Goal: Task Accomplishment & Management: Use online tool/utility

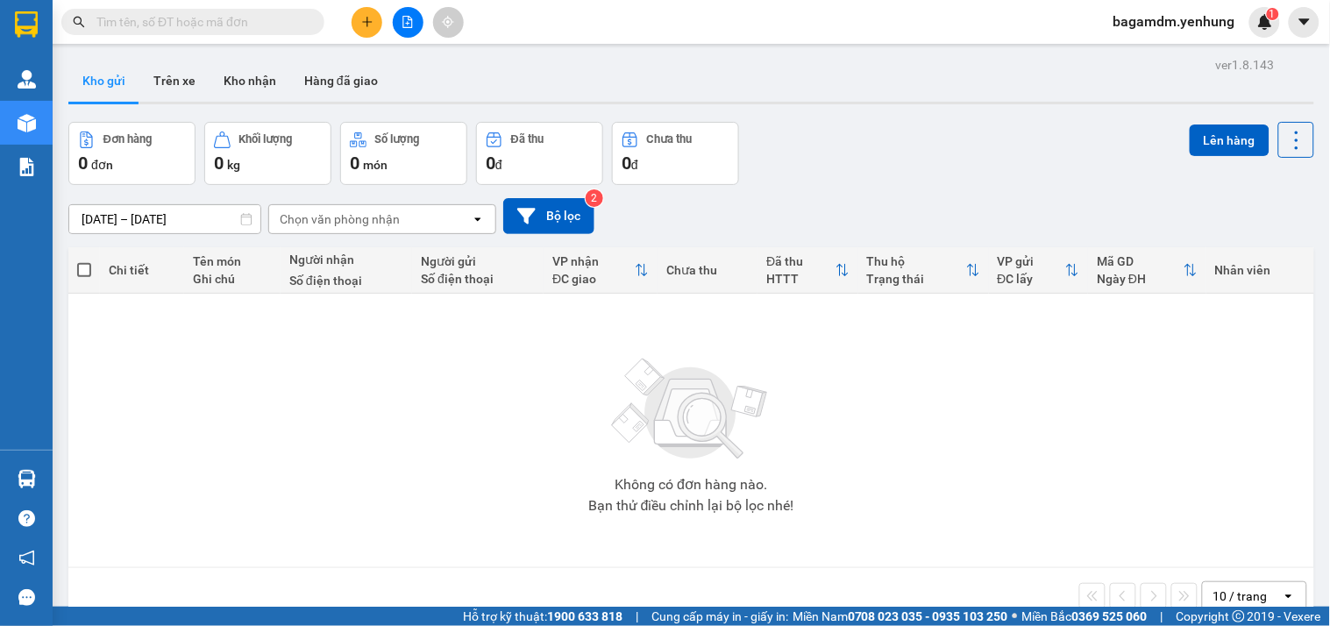
click at [261, 29] on input "text" at bounding box center [199, 21] width 207 height 19
type input "|"
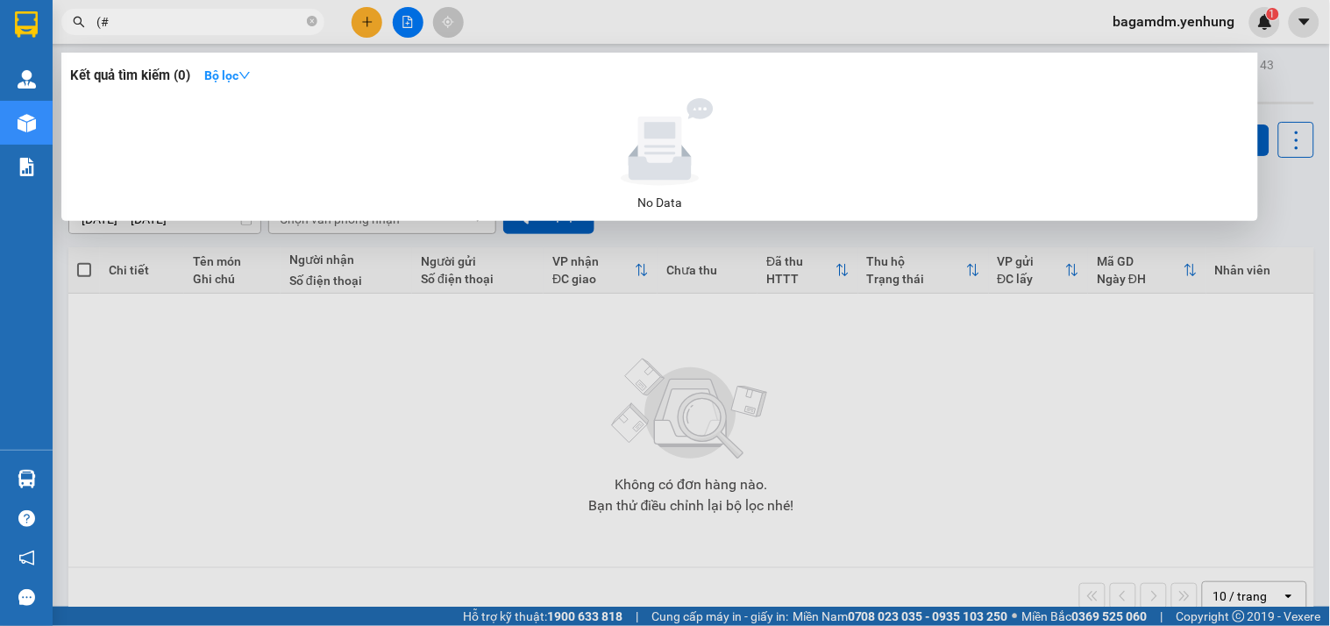
type input "("
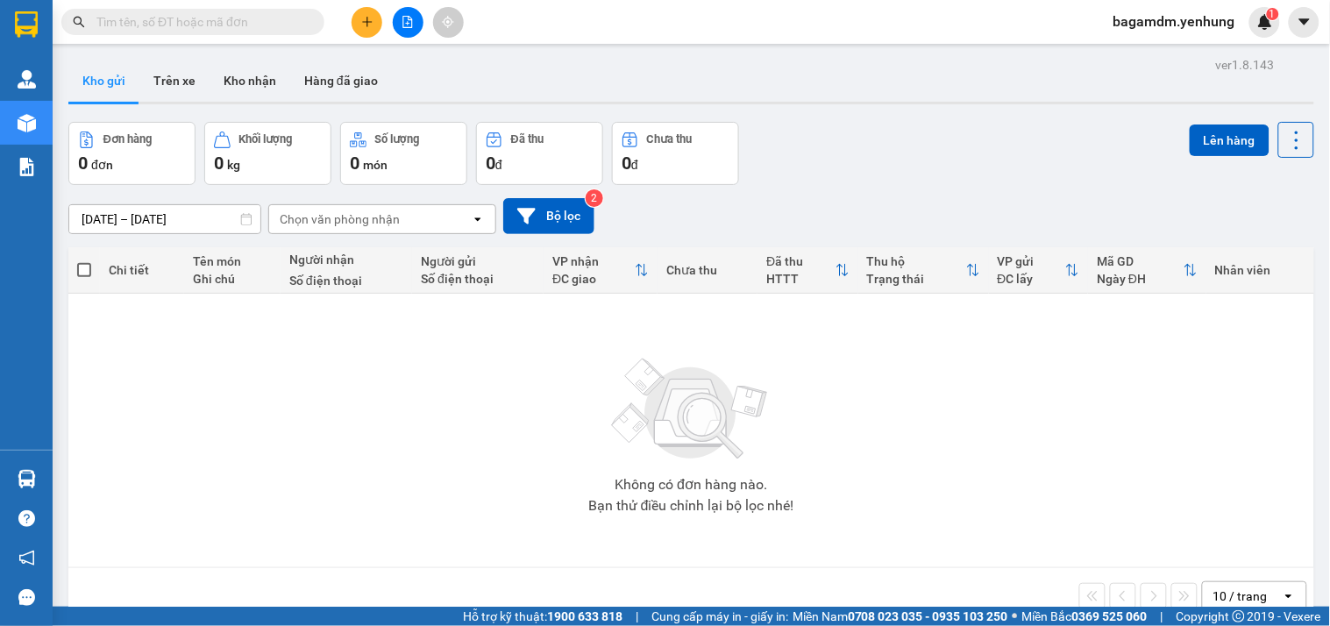
click at [260, 29] on input "text" at bounding box center [199, 21] width 207 height 19
type input ")"
click at [808, 195] on div "[DATE] – [DATE] Press the down arrow key to interact with the calendar and sele…" at bounding box center [690, 216] width 1245 height 62
click at [235, 21] on input "text" at bounding box center [199, 21] width 207 height 19
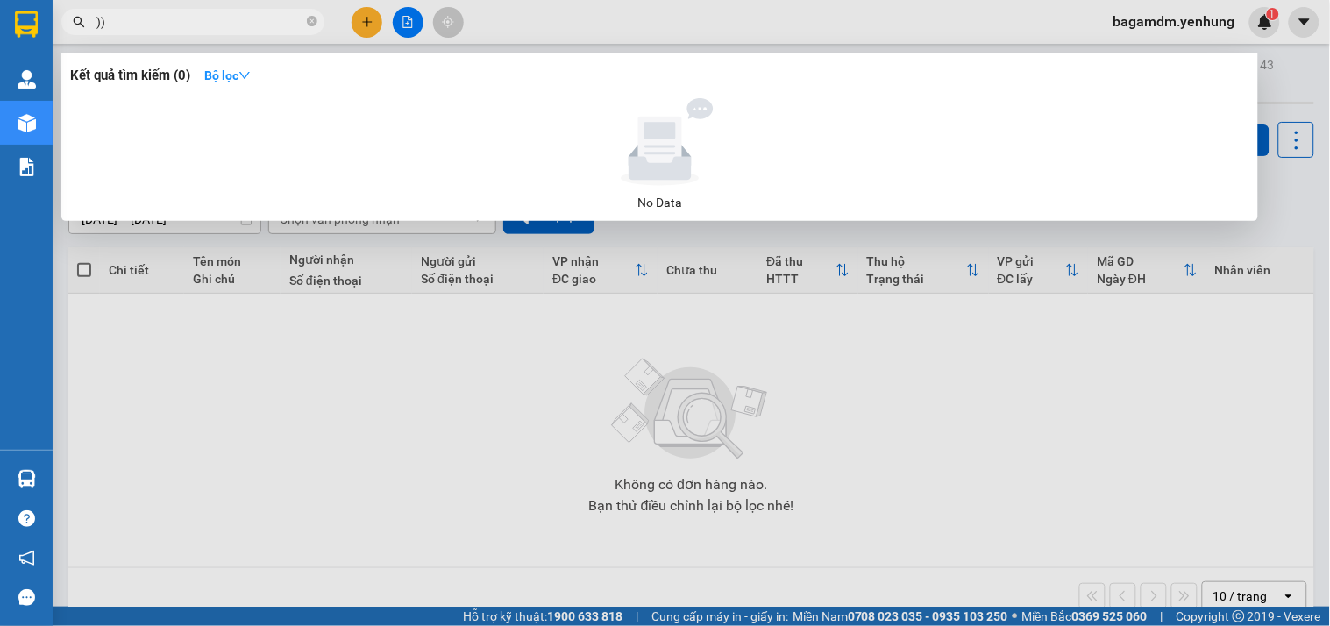
type input ")"
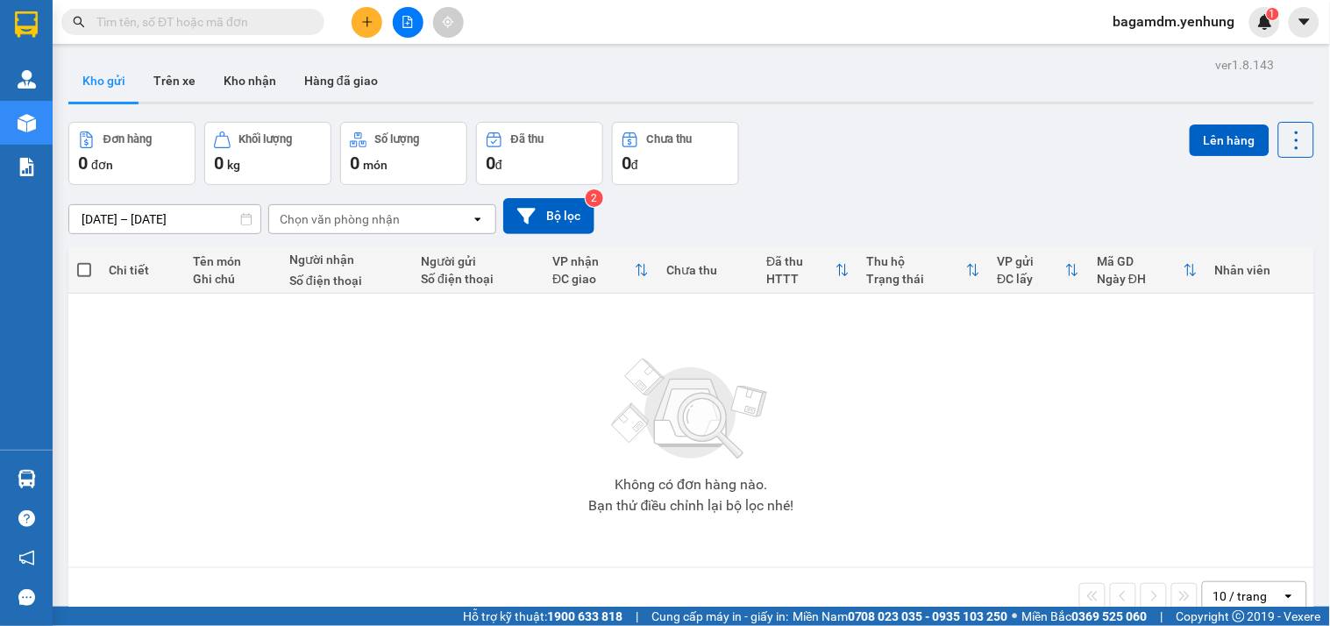
type input ")"
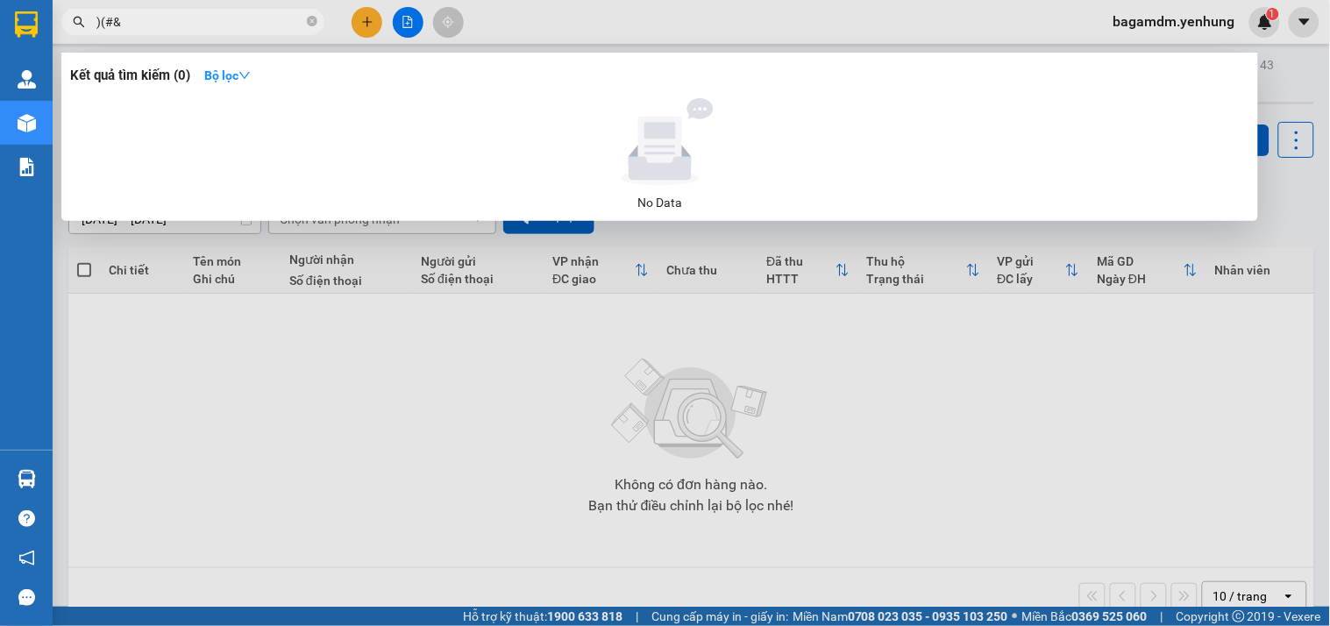
click at [214, 25] on input ")(#&" at bounding box center [199, 21] width 207 height 19
type input "/"
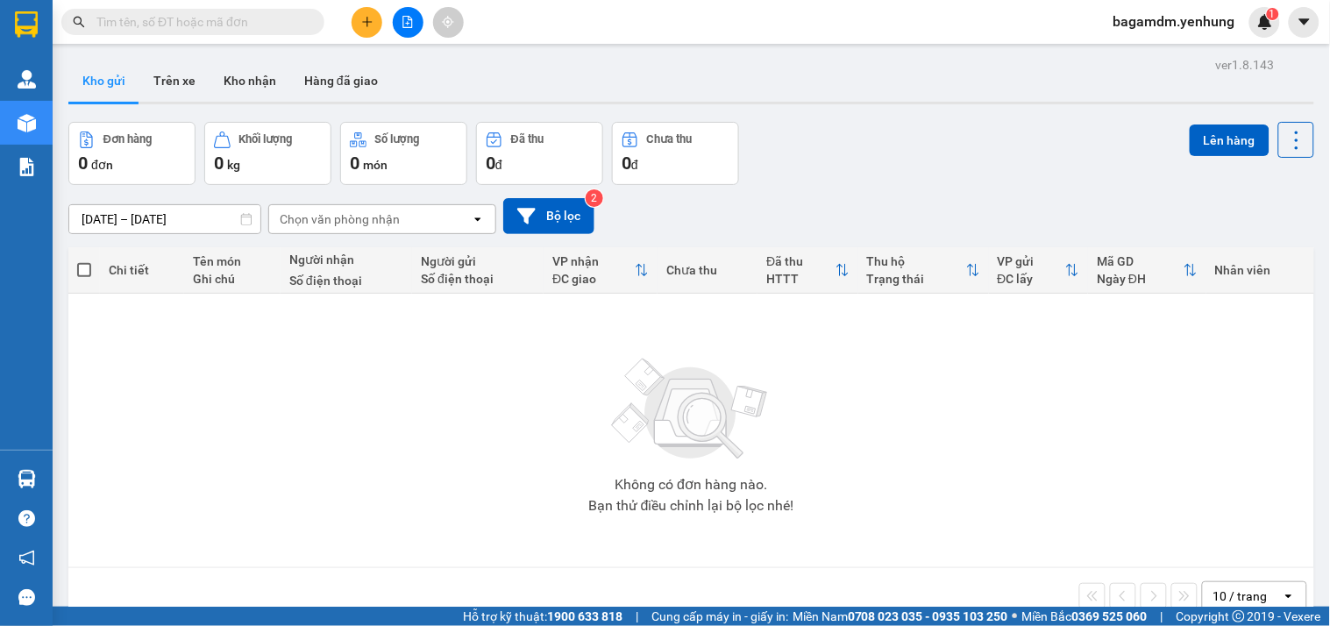
type input "/"
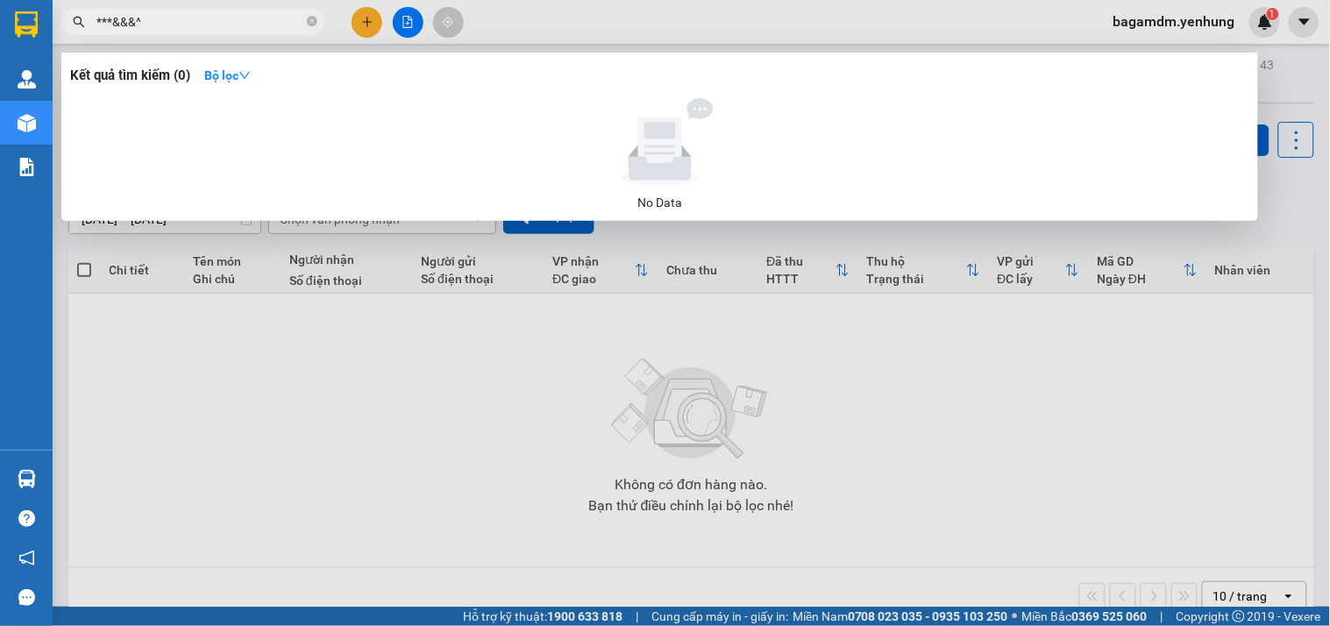
paste input ")"
type input "*"
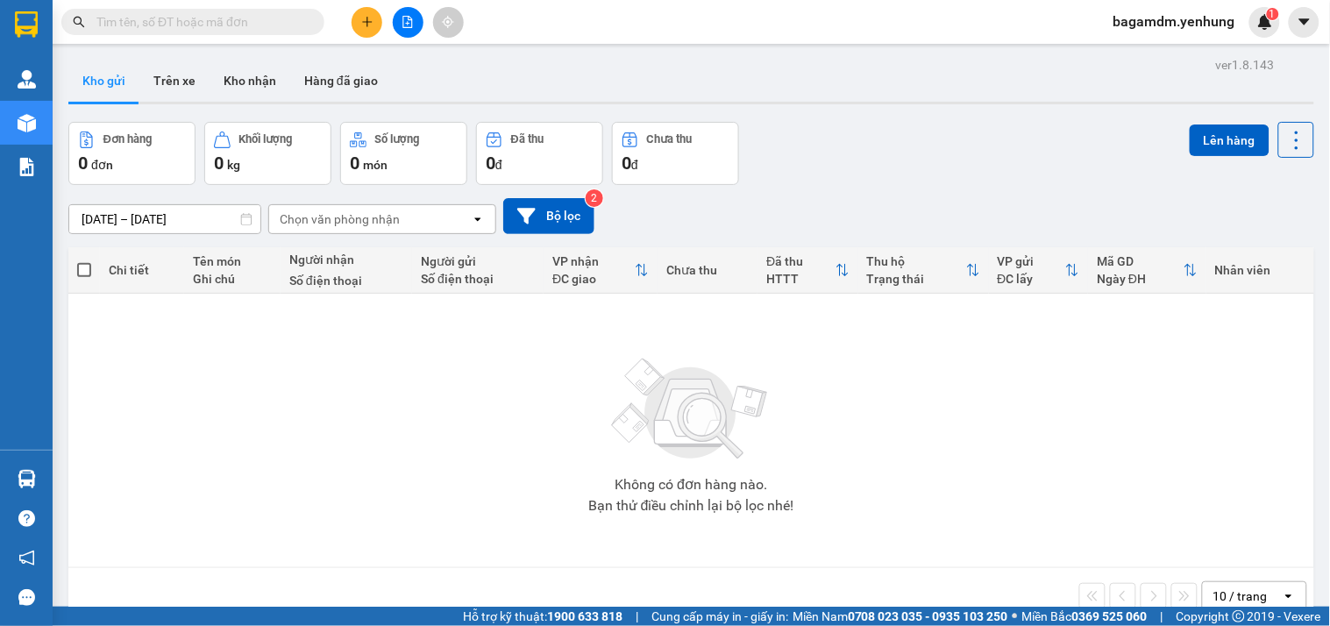
type input "/"
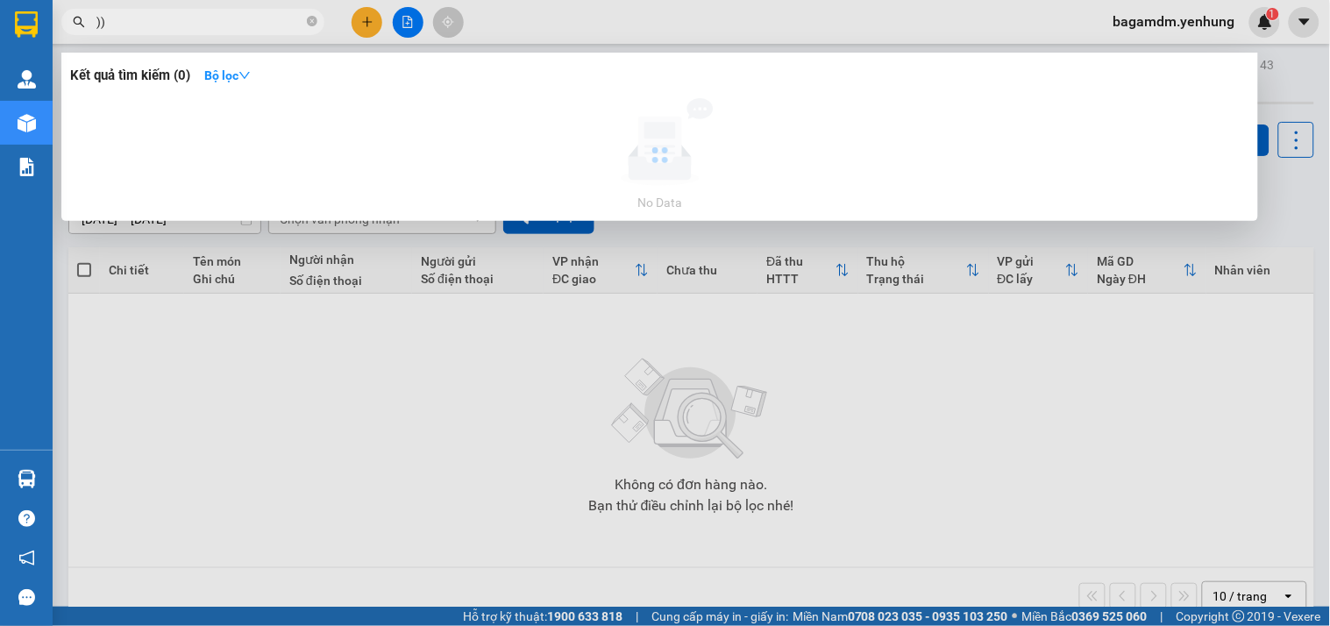
type input ")"
type input "ư"
type input ")"
type input "n"
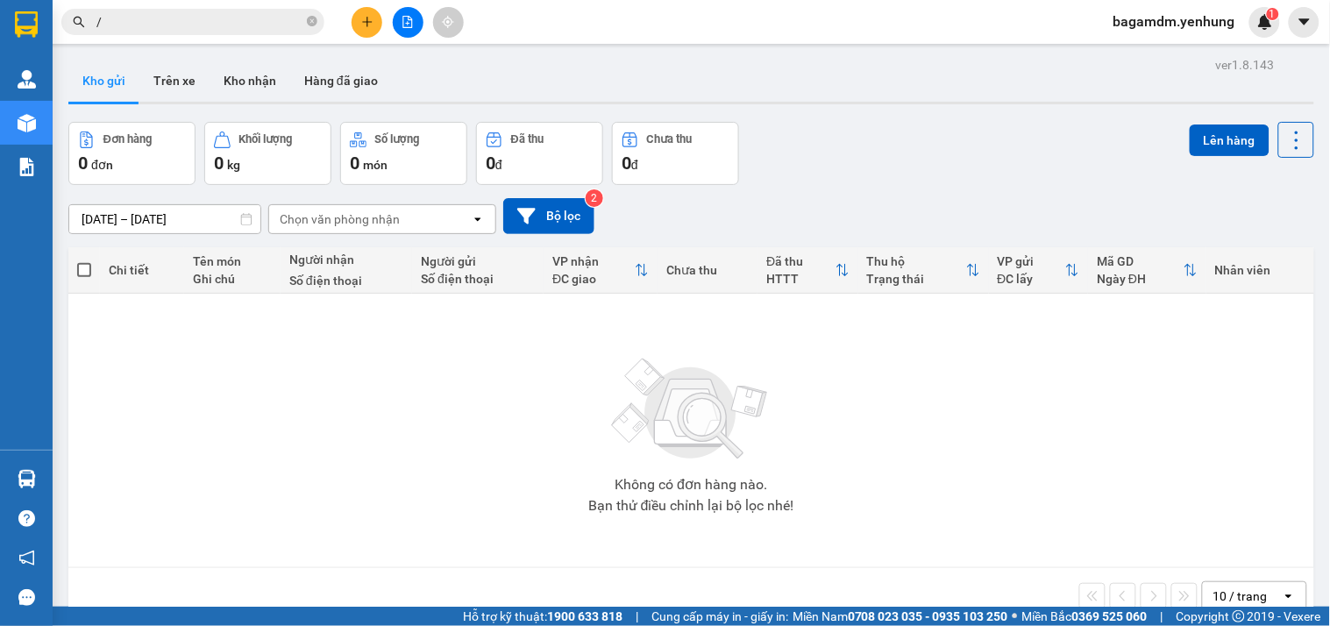
type input "//"
type input ")"
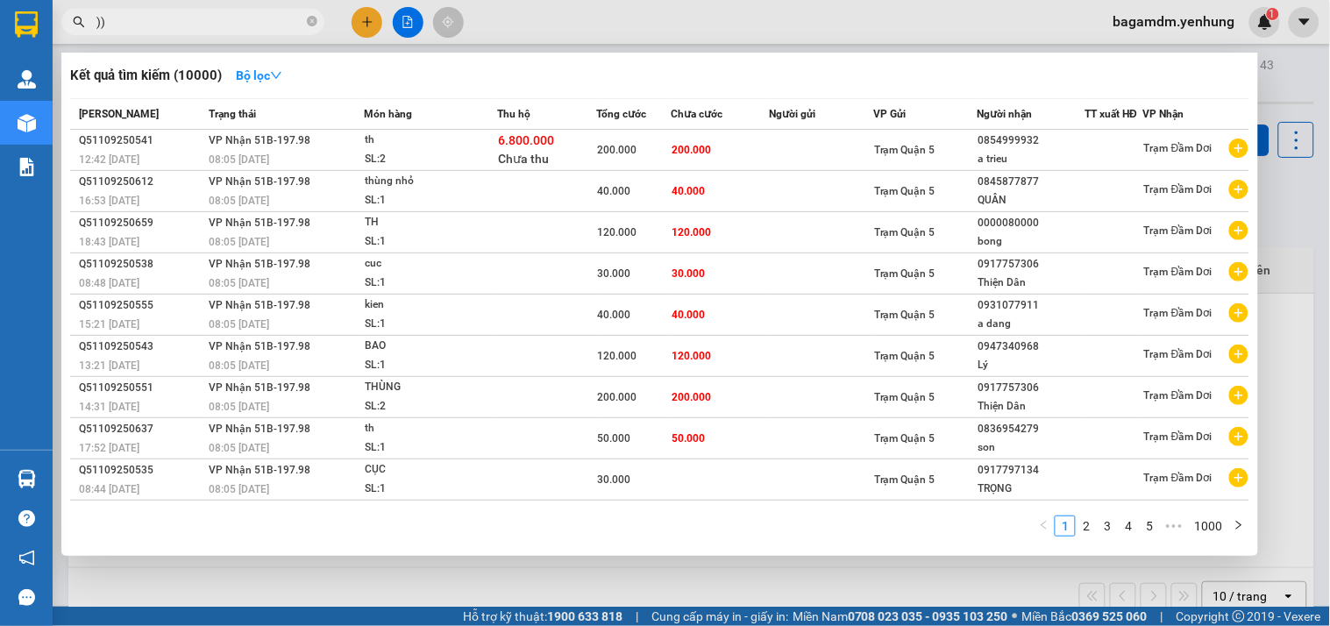
type input ")"
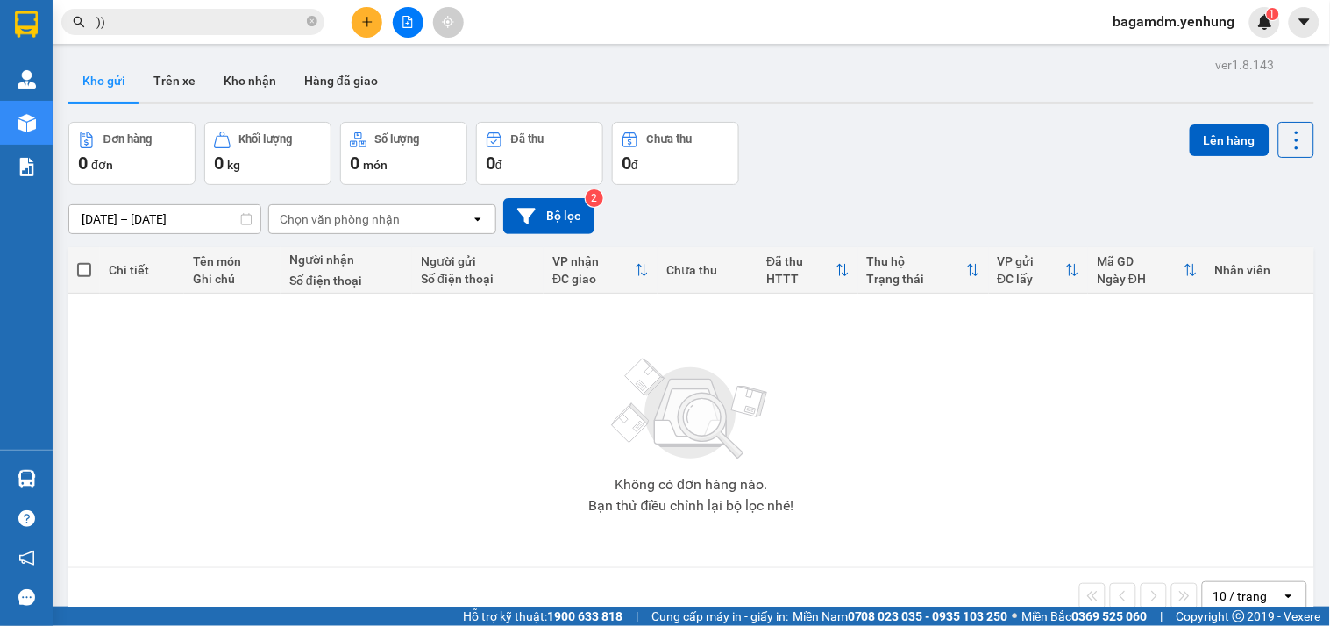
type input ")"
click at [399, 16] on button at bounding box center [408, 22] width 31 height 31
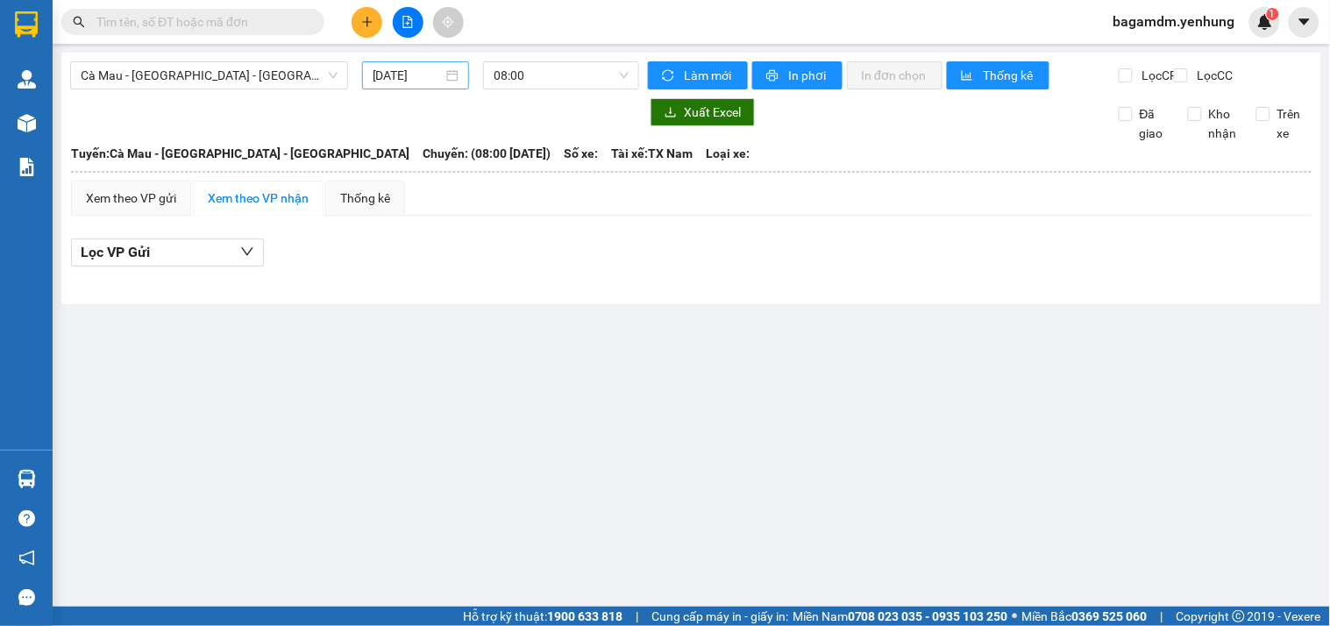
click at [389, 71] on input "[DATE]" at bounding box center [408, 75] width 71 height 19
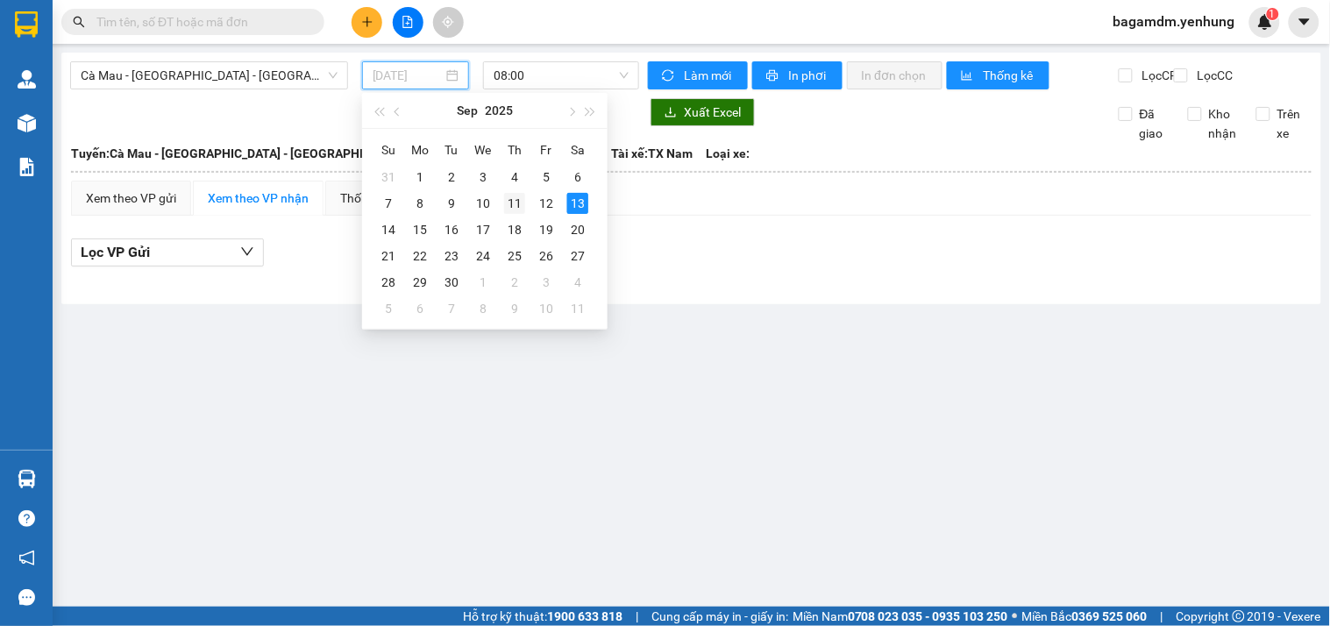
click at [513, 213] on div "11" at bounding box center [514, 203] width 21 height 21
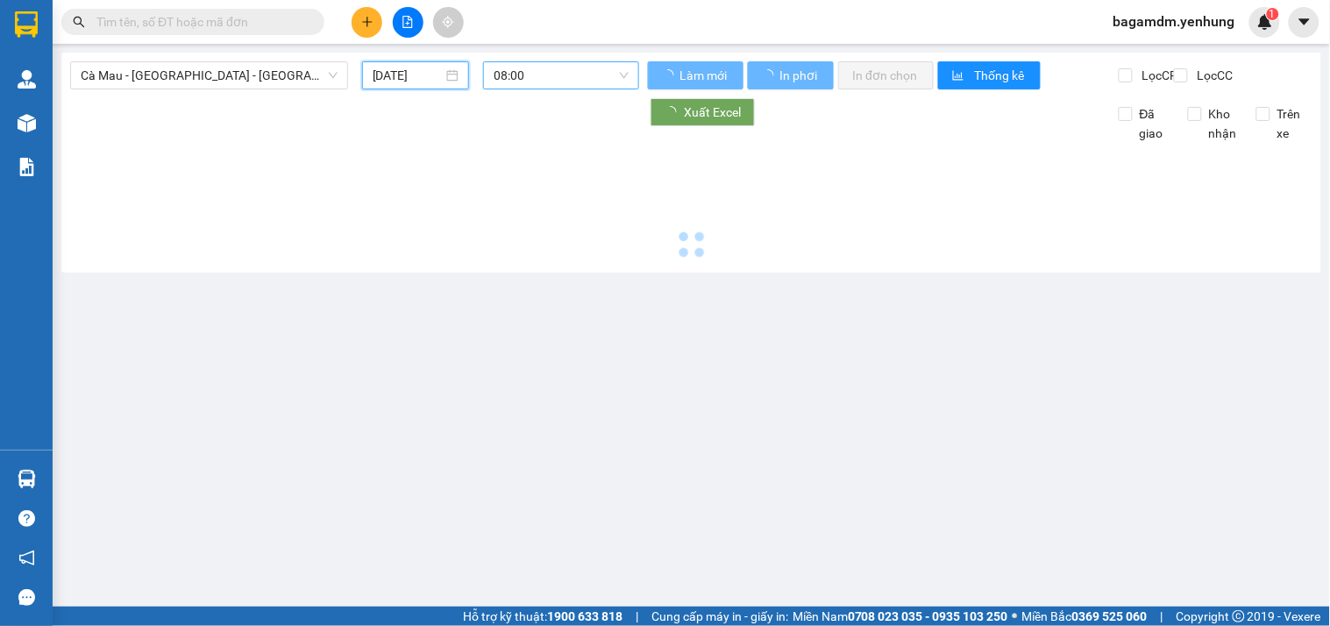
type input "[DATE]"
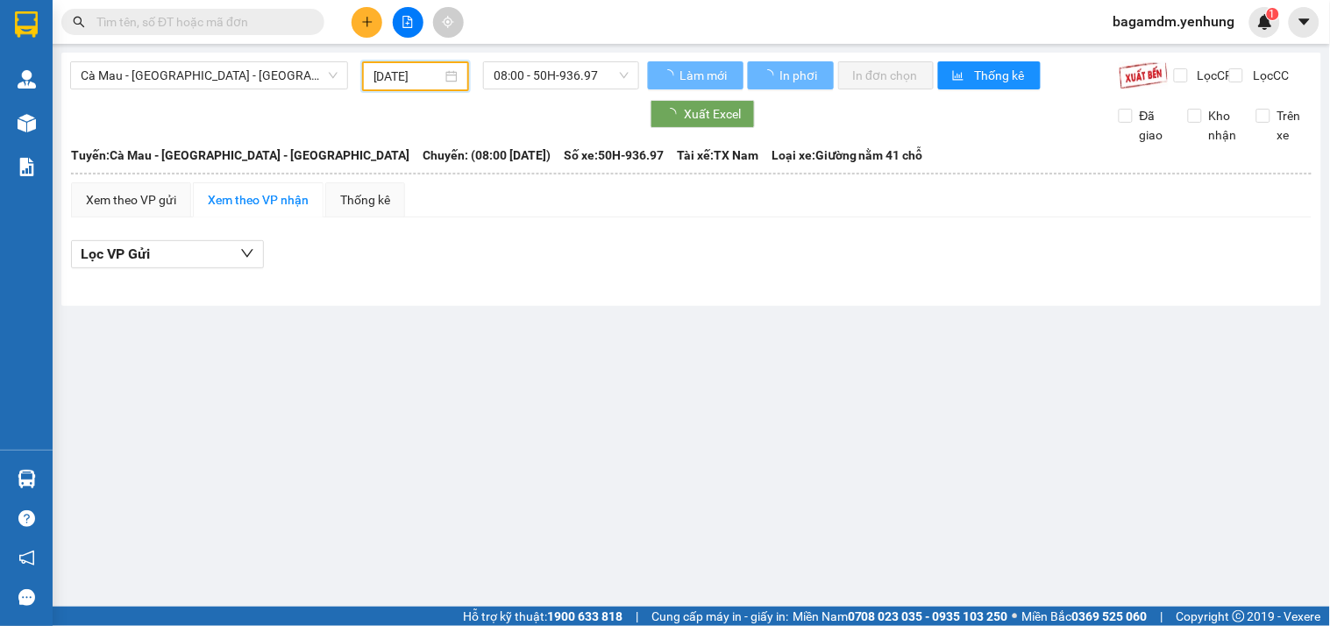
click at [527, 76] on span "08:00 - 50H-936.97" at bounding box center [560, 75] width 135 height 26
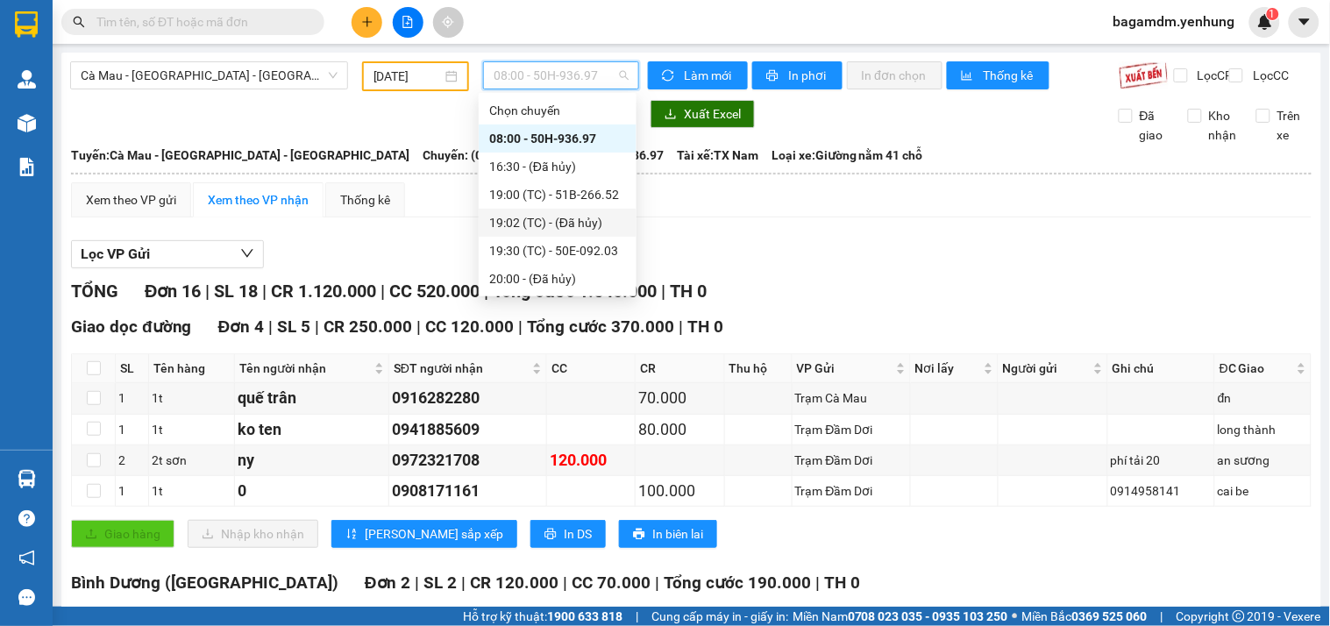
click at [536, 188] on div "19:00 (TC) - 51B-266.52" at bounding box center [557, 194] width 137 height 19
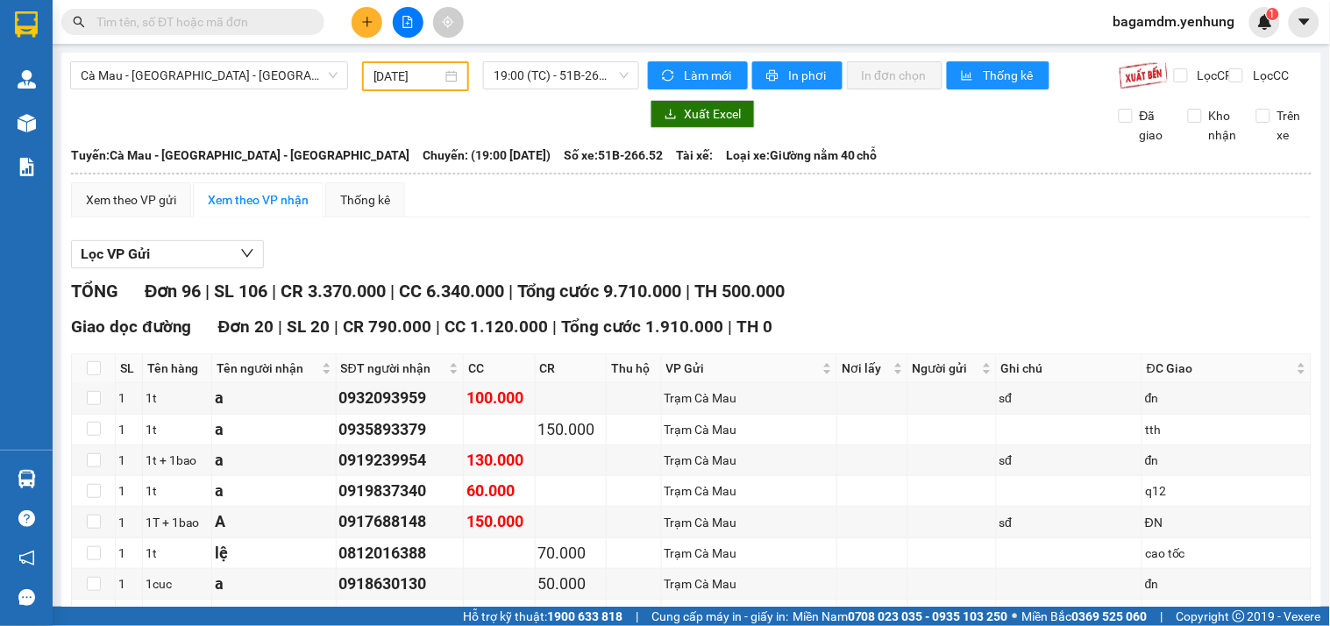
click at [966, 260] on div "Lọc VP Gửi" at bounding box center [691, 254] width 1240 height 29
click at [982, 269] on div "Lọc VP Gửi" at bounding box center [691, 254] width 1240 height 29
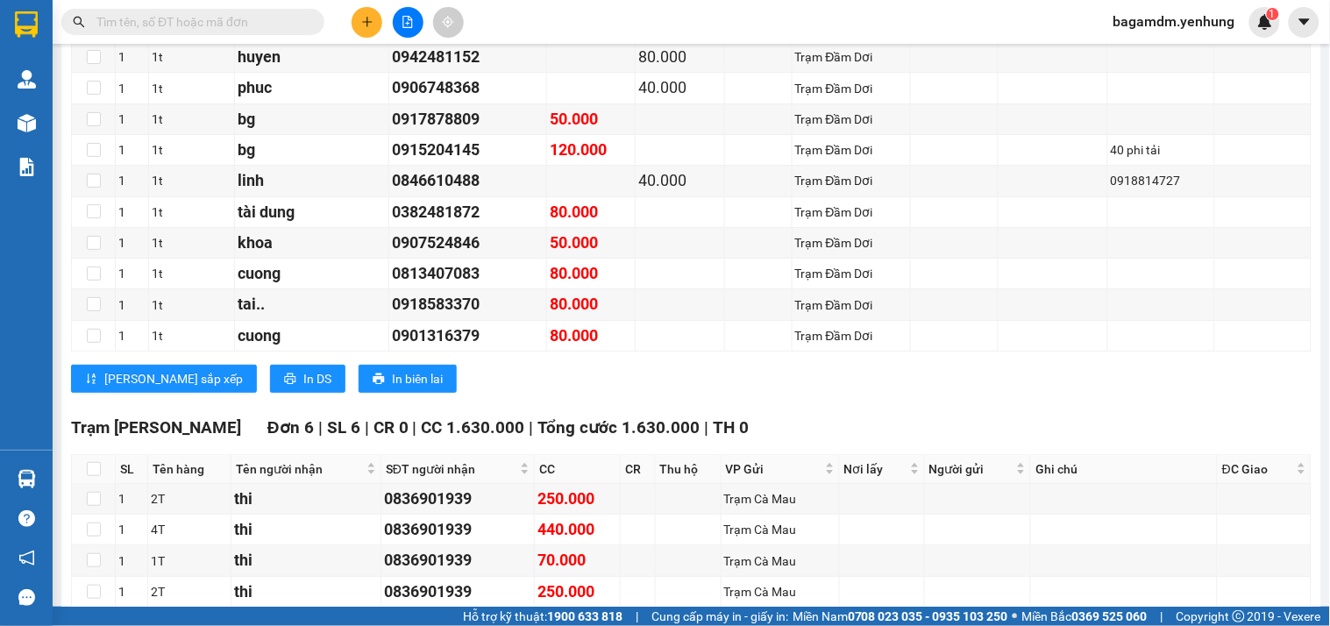
scroll to position [3517, 0]
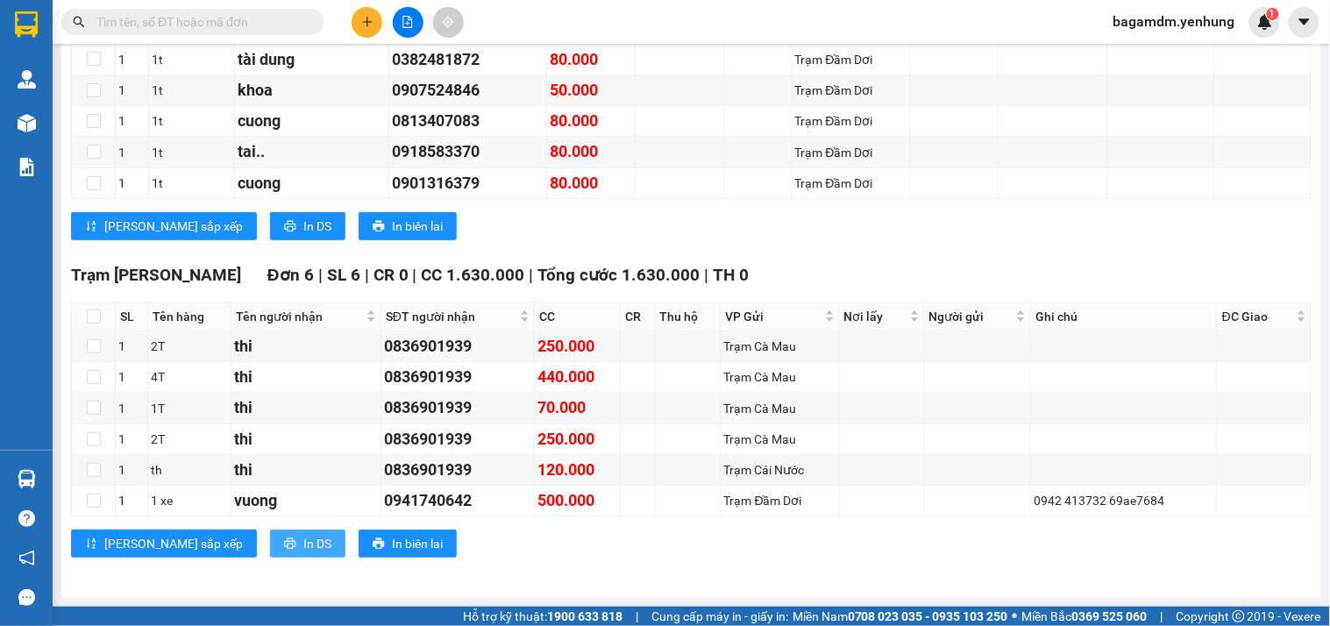
click at [303, 542] on span "In DS" at bounding box center [317, 543] width 28 height 19
